Goal: Check status: Check status

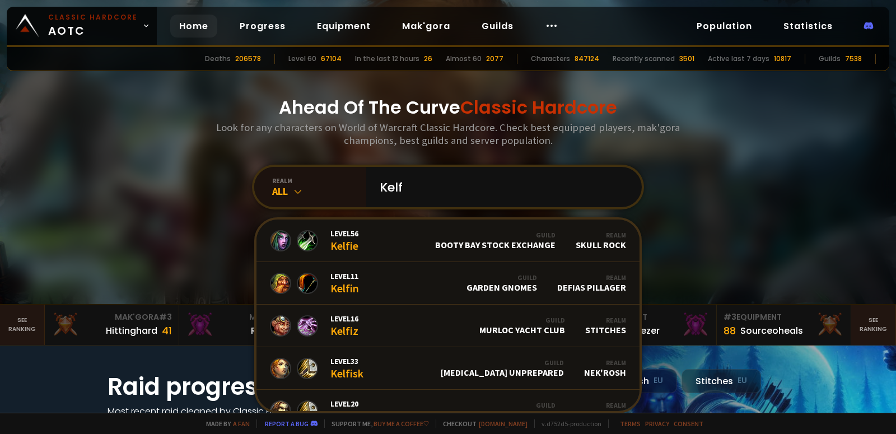
type input "Kelfy"
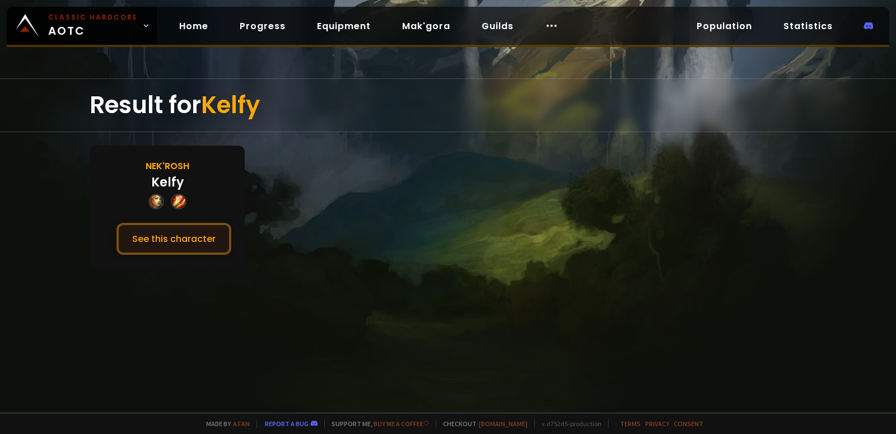
click at [203, 237] on button "See this character" at bounding box center [173, 239] width 115 height 32
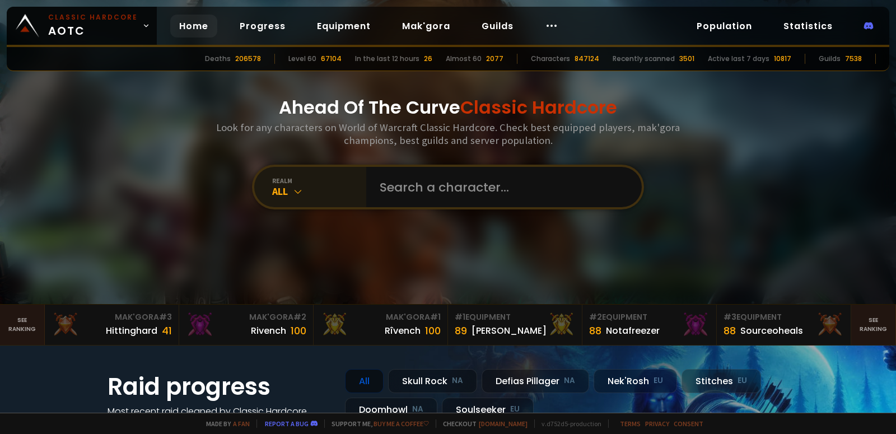
click at [312, 185] on div "All" at bounding box center [319, 191] width 94 height 13
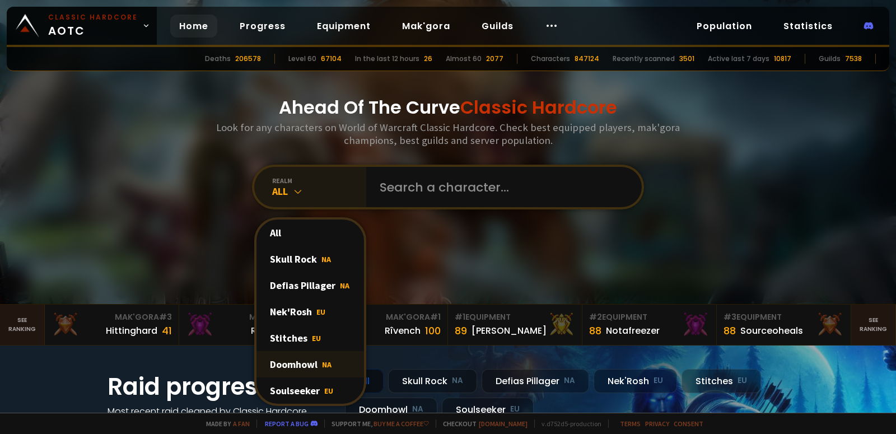
click at [311, 364] on div "Doomhowl NA" at bounding box center [309, 364] width 107 height 26
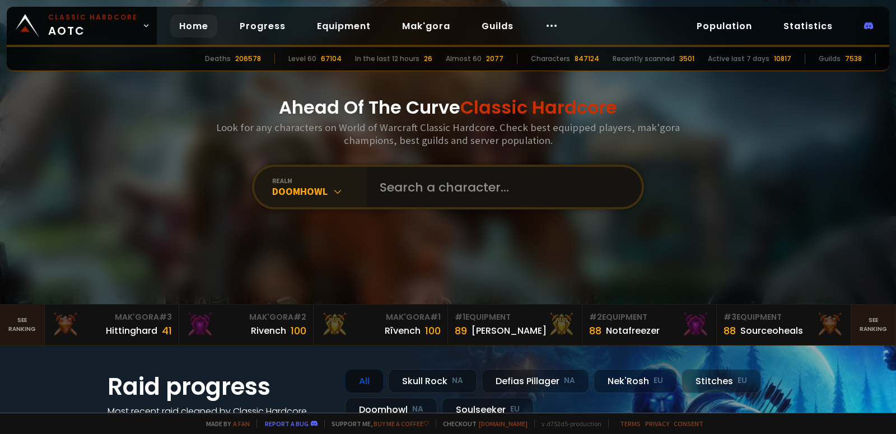
click at [433, 196] on input "text" at bounding box center [500, 187] width 255 height 40
type input "Kelfy"
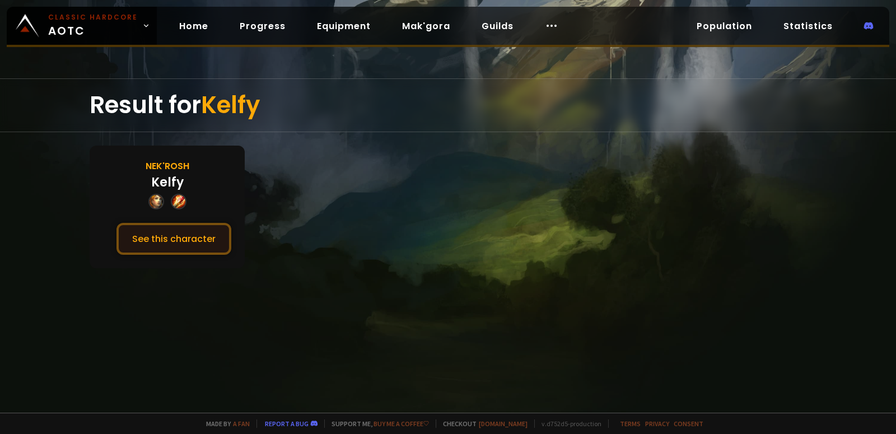
click at [183, 232] on button "See this character" at bounding box center [173, 239] width 115 height 32
